Goal: Find specific page/section: Find specific page/section

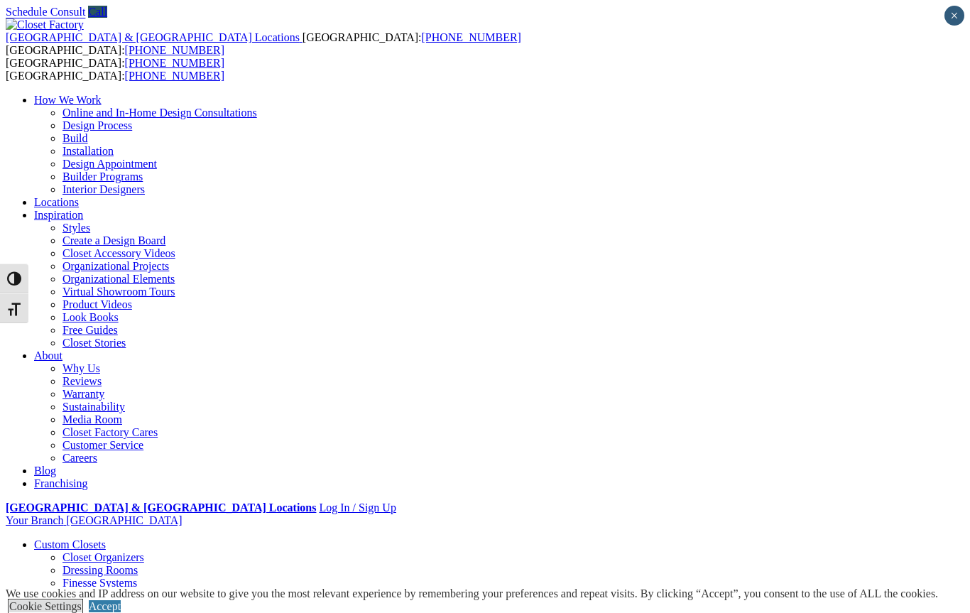
click at [82, 600] on link "Cookie Settings" at bounding box center [45, 606] width 72 height 12
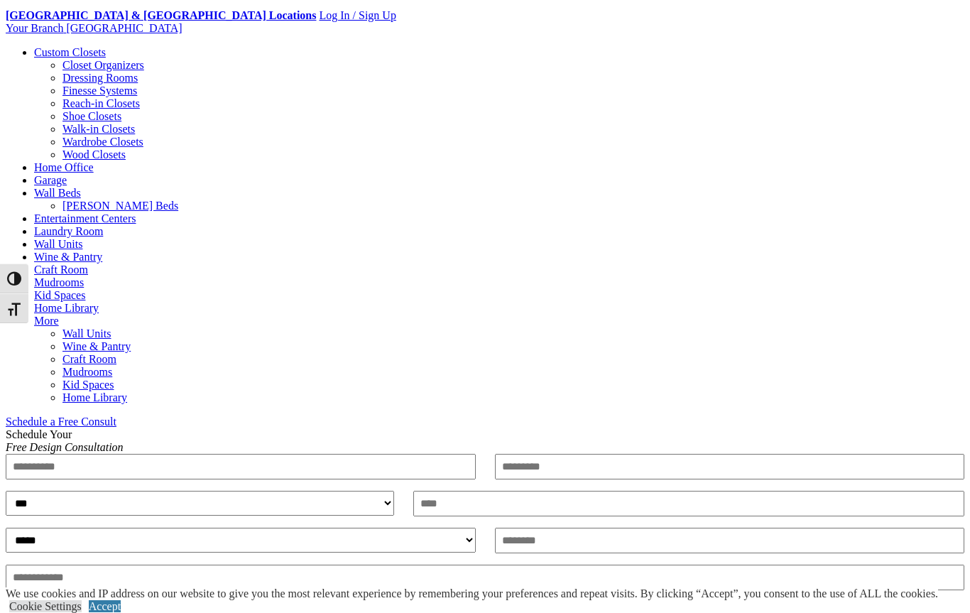
scroll to position [491, 0]
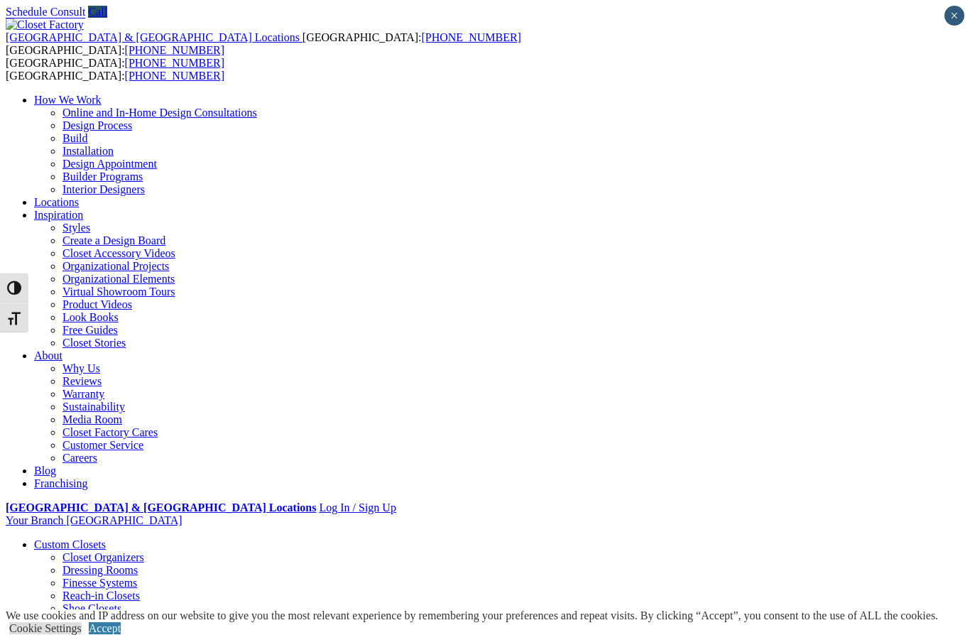
type input "*****"
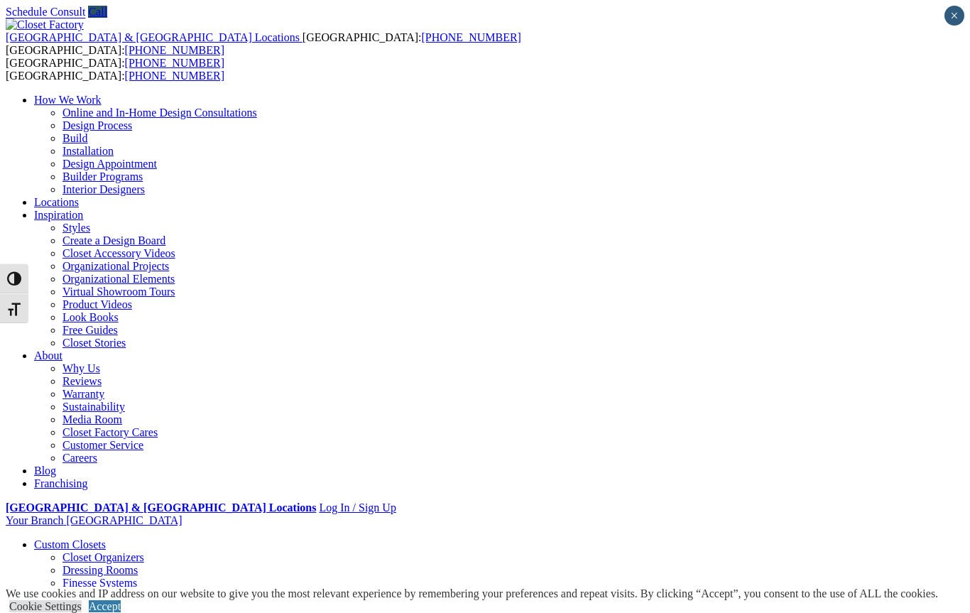
click at [94, 551] on link "Closet Organizers" at bounding box center [103, 557] width 82 height 12
